Goal: Task Accomplishment & Management: Manage account settings

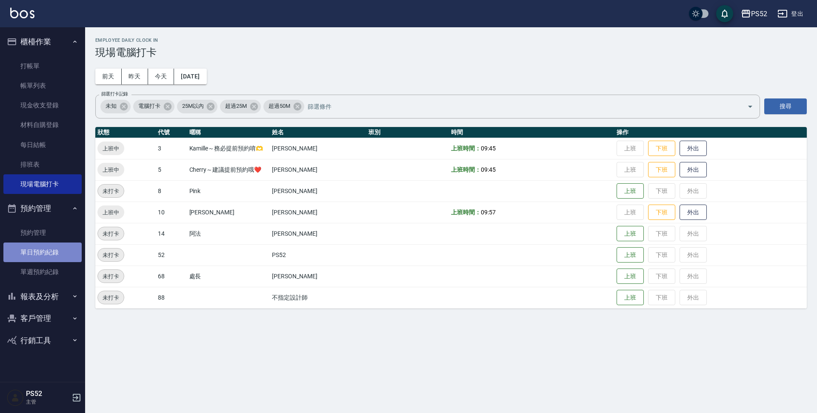
click at [26, 250] on link "單日預約紀錄" at bounding box center [42, 252] width 78 height 20
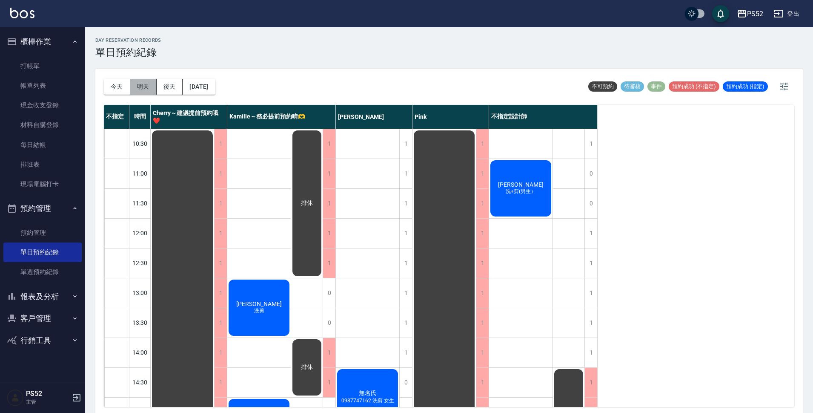
click at [138, 87] on button "明天" at bounding box center [143, 87] width 26 height 16
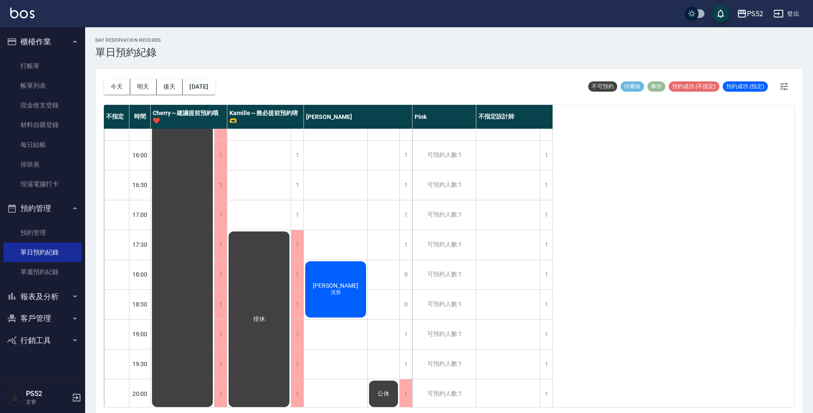
scroll to position [326, 0]
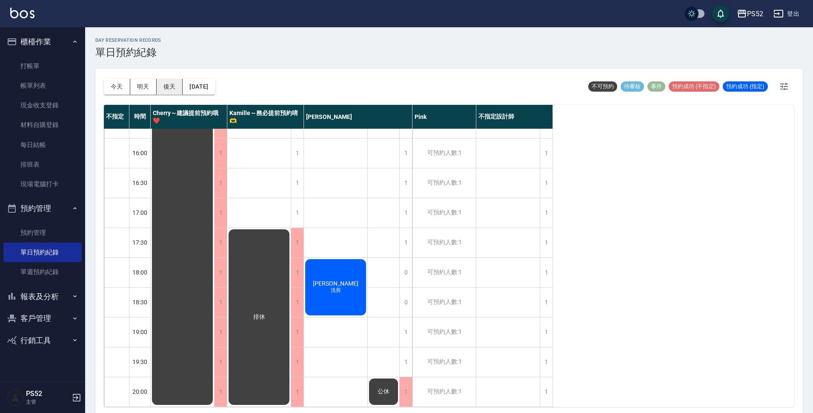
click at [175, 91] on button "後天" at bounding box center [170, 87] width 26 height 16
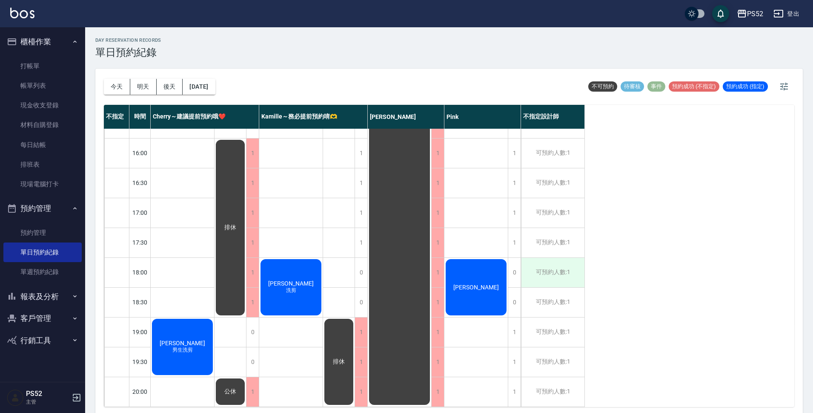
click at [576, 275] on div "可預約人數:1" at bounding box center [552, 272] width 63 height 29
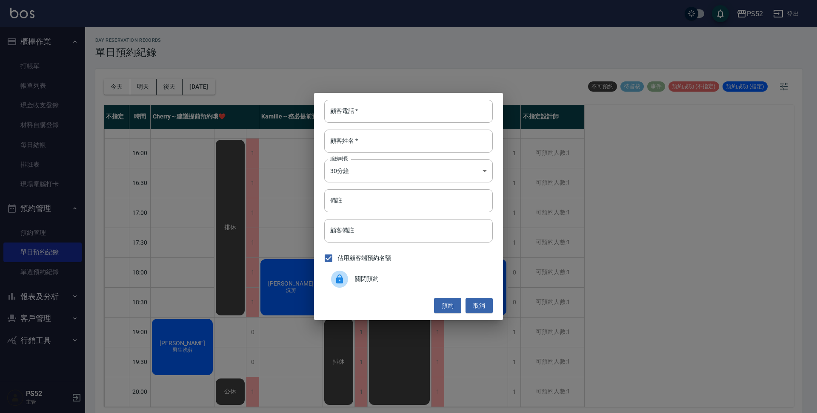
click at [404, 276] on span "關閉預約" at bounding box center [420, 278] width 131 height 9
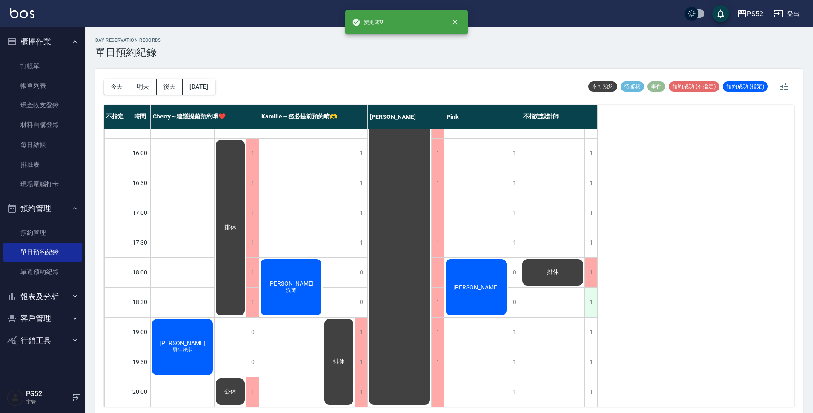
click at [589, 295] on div "1" at bounding box center [591, 301] width 13 height 29
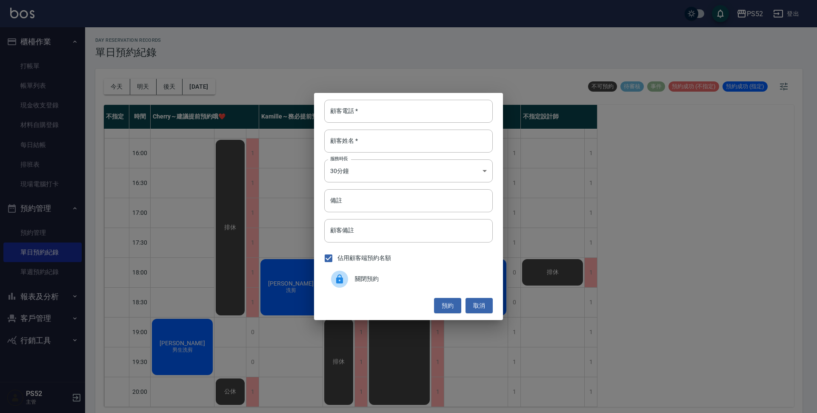
click at [394, 272] on div "關閉預約" at bounding box center [408, 279] width 169 height 24
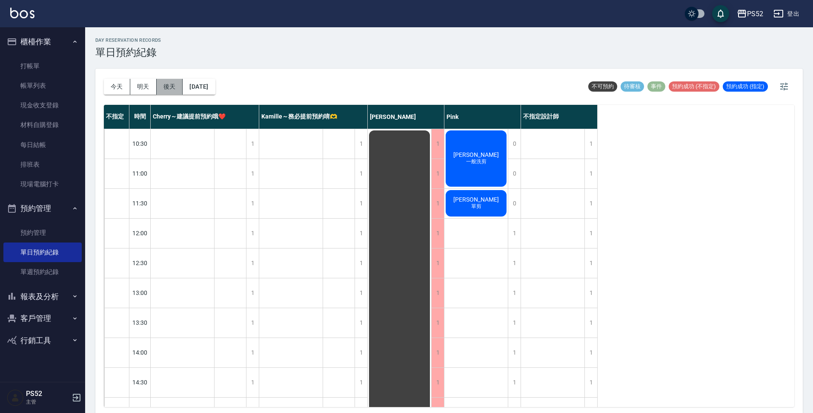
click at [168, 89] on button "後天" at bounding box center [170, 87] width 26 height 16
click at [195, 89] on button "[DATE]" at bounding box center [199, 87] width 32 height 16
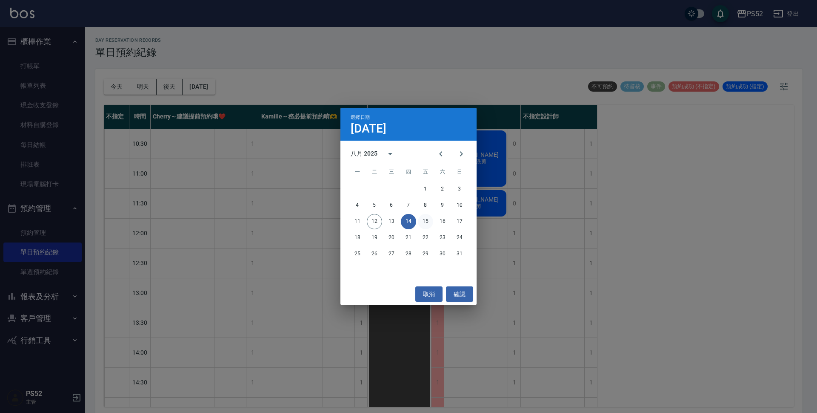
click at [423, 227] on button "15" at bounding box center [425, 221] width 15 height 15
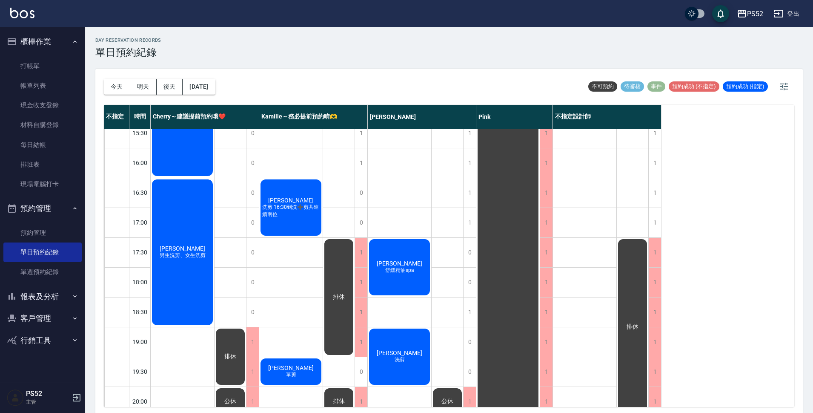
scroll to position [326, 0]
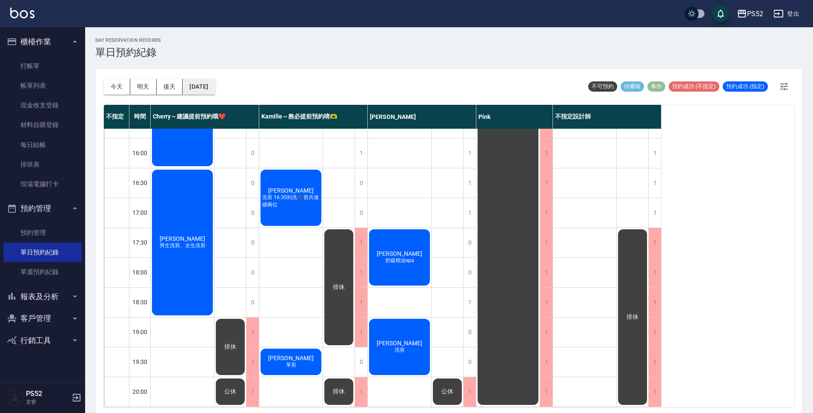
click at [211, 85] on button "[DATE]" at bounding box center [199, 87] width 32 height 16
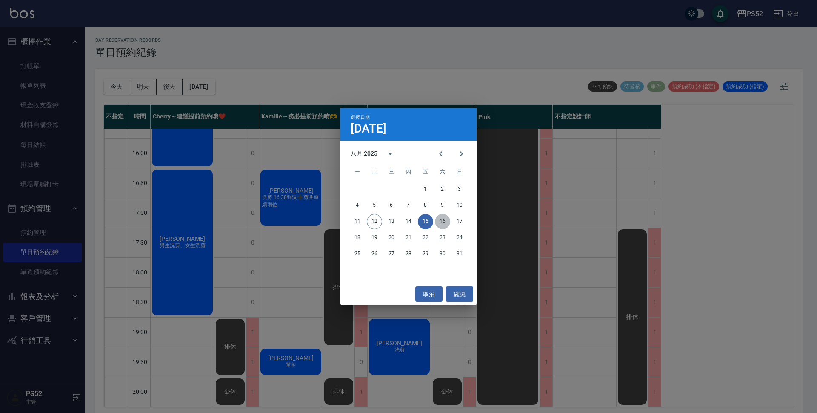
click at [436, 223] on button "16" at bounding box center [442, 221] width 15 height 15
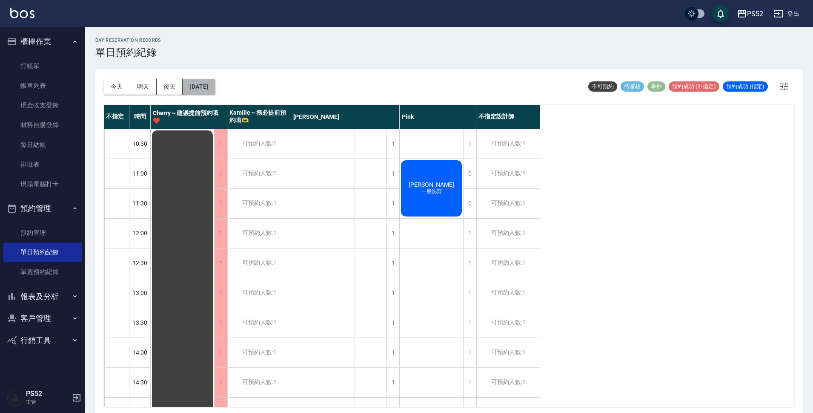
click at [215, 86] on button "[DATE]" at bounding box center [199, 87] width 32 height 16
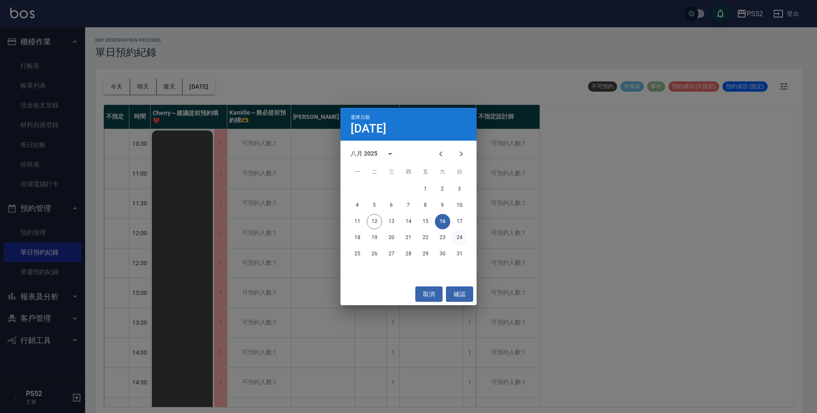
click at [460, 230] on button "24" at bounding box center [459, 237] width 15 height 15
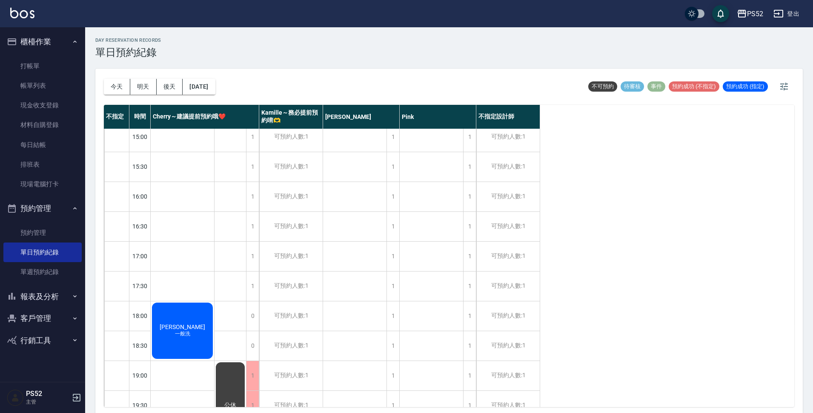
scroll to position [326, 0]
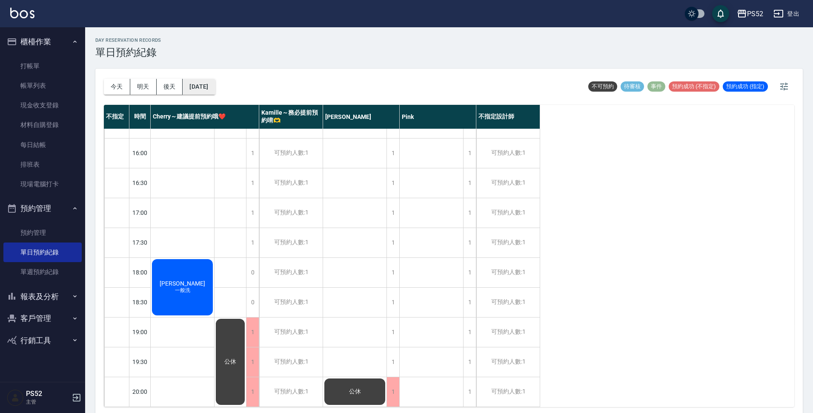
click at [213, 86] on button "[DATE]" at bounding box center [199, 87] width 32 height 16
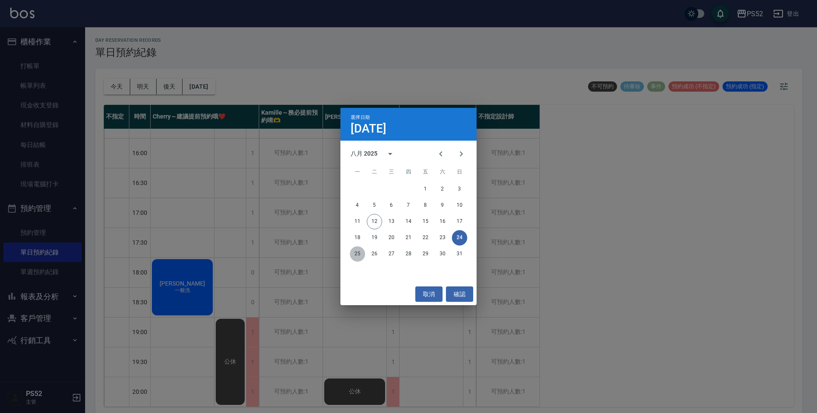
click at [355, 254] on button "25" at bounding box center [357, 253] width 15 height 15
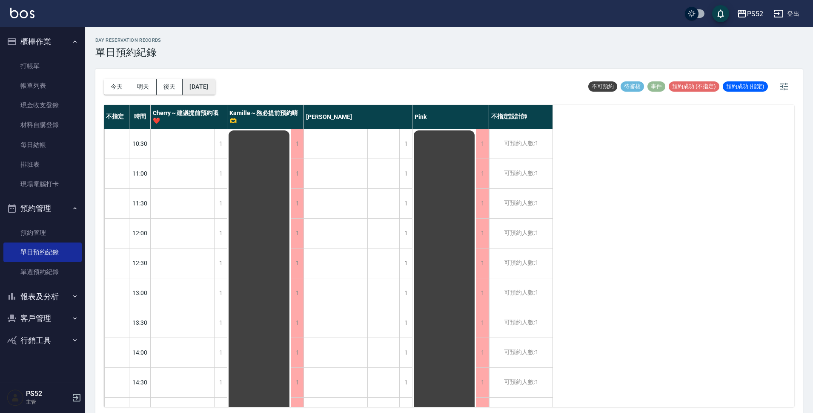
click at [213, 91] on button "[DATE]" at bounding box center [199, 87] width 32 height 16
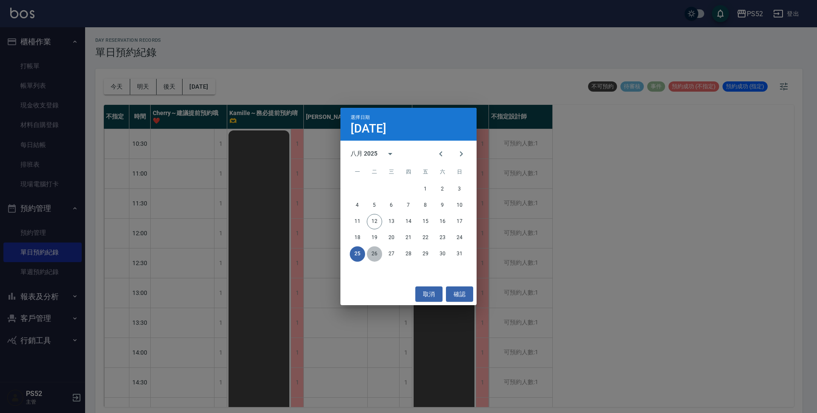
click at [376, 253] on button "26" at bounding box center [374, 253] width 15 height 15
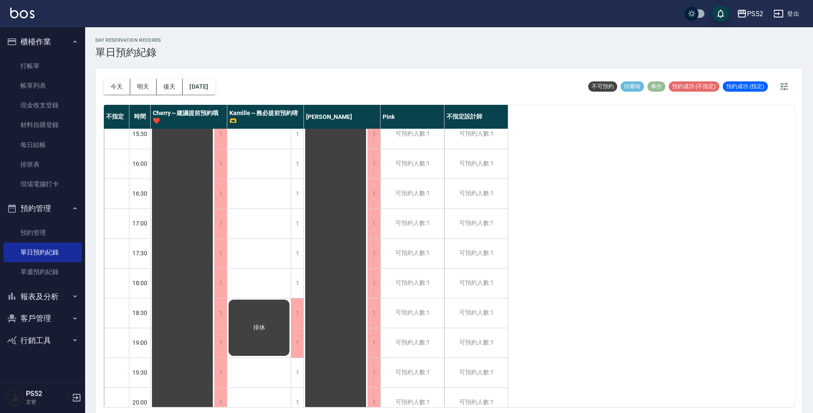
scroll to position [326, 0]
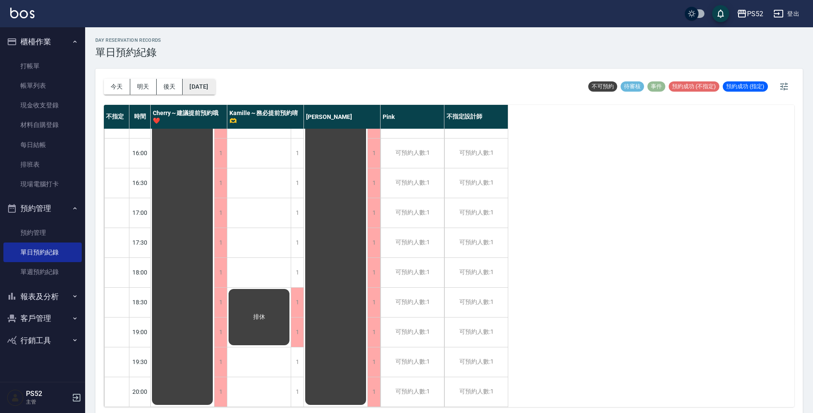
click at [212, 86] on button "[DATE]" at bounding box center [199, 87] width 32 height 16
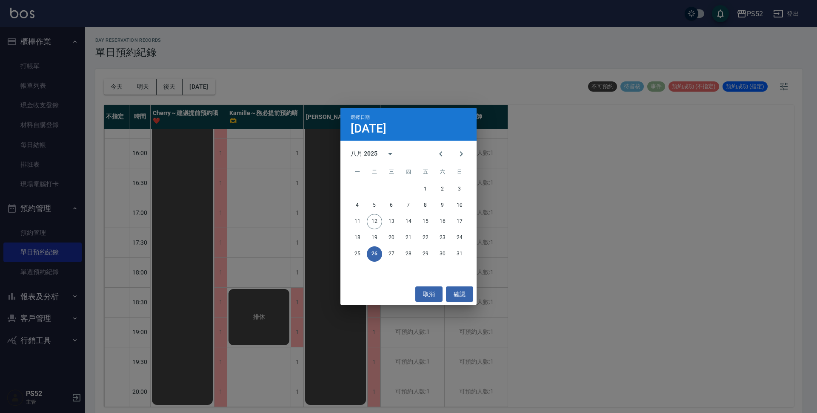
click at [382, 249] on div "25 26 27 28 29 30 31" at bounding box center [409, 253] width 136 height 15
click at [390, 254] on button "27" at bounding box center [391, 253] width 15 height 15
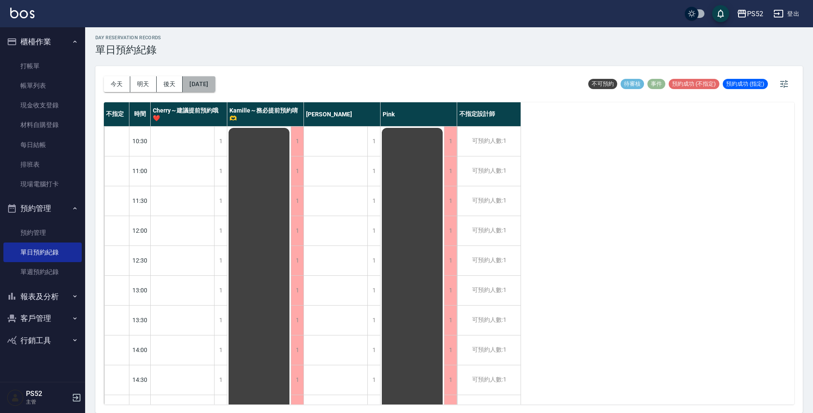
click at [215, 88] on button "[DATE]" at bounding box center [199, 84] width 32 height 16
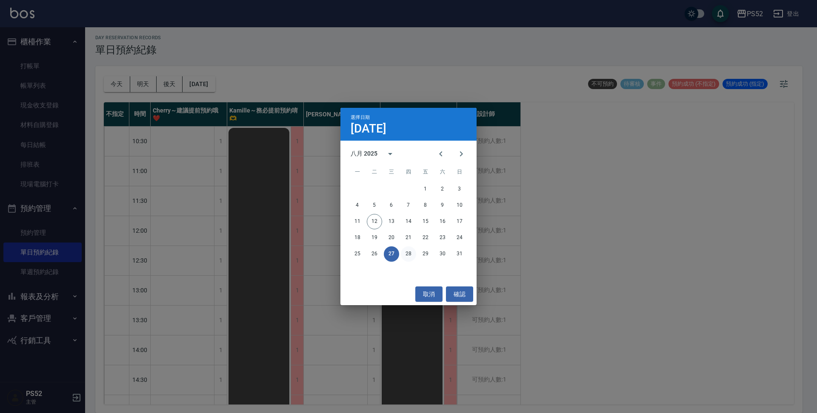
click at [411, 250] on button "28" at bounding box center [408, 253] width 15 height 15
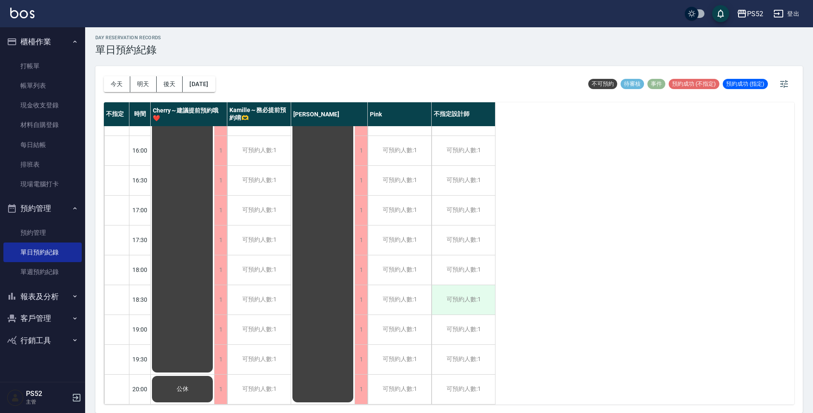
scroll to position [326, 0]
